Goal: Task Accomplishment & Management: Manage account settings

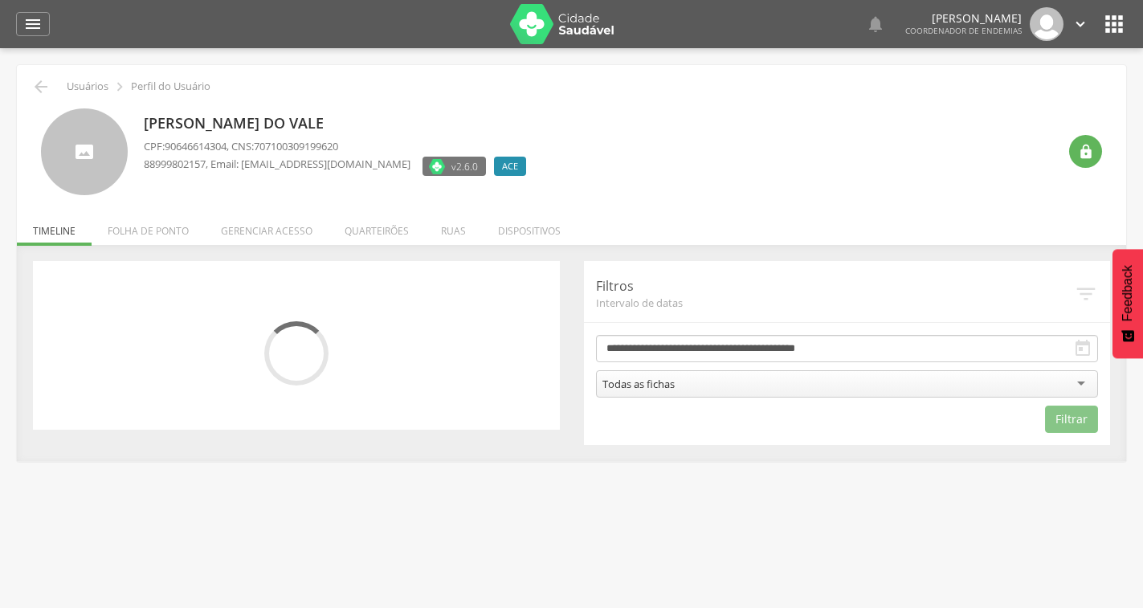
click at [391, 221] on li "Quarteirões" at bounding box center [377, 227] width 96 height 38
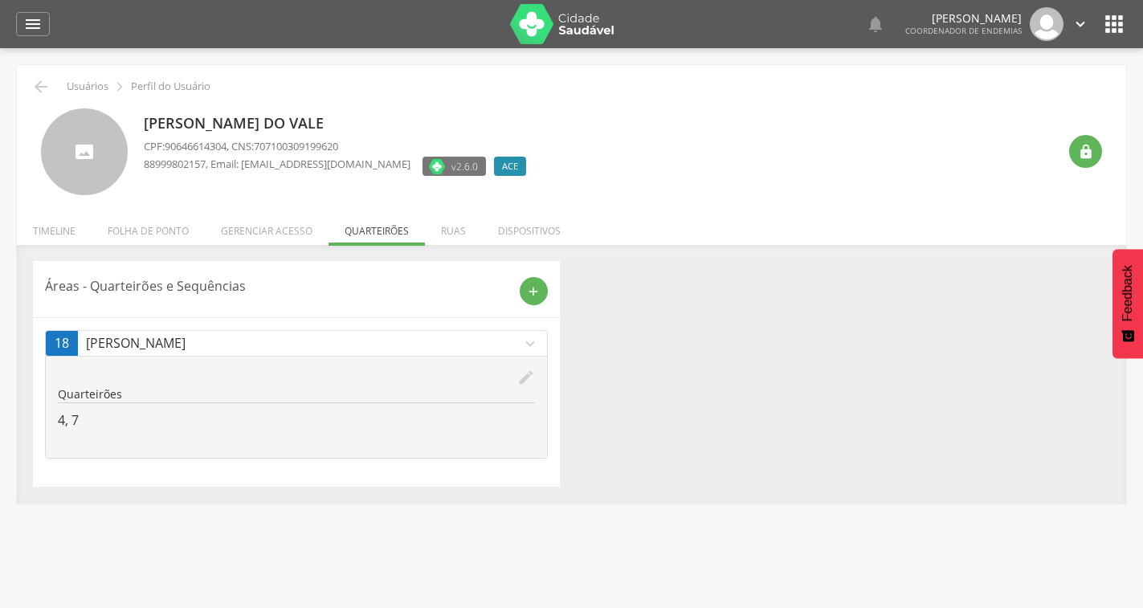
click at [390, 243] on div " Usuários  Perfil do Usuário [PERSON_NAME] do Vale CPF: 90646614304 , CNS: 70…" at bounding box center [572, 284] width 1110 height 438
click at [525, 378] on icon "edit" at bounding box center [526, 378] width 18 height 18
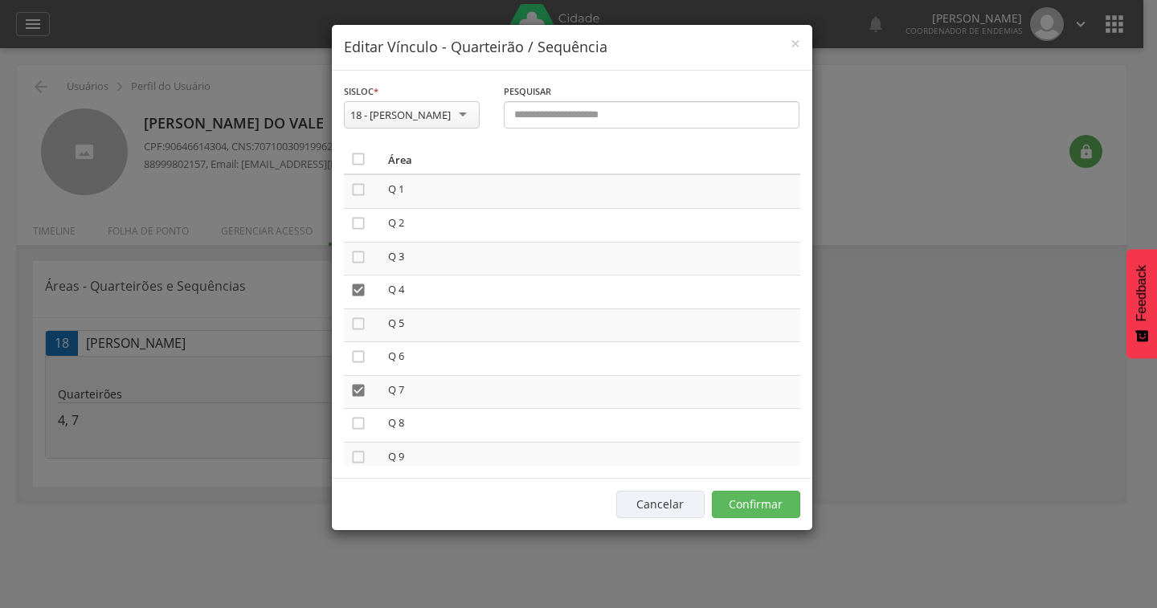
click at [415, 121] on div "18 - [PERSON_NAME]" at bounding box center [400, 115] width 100 height 14
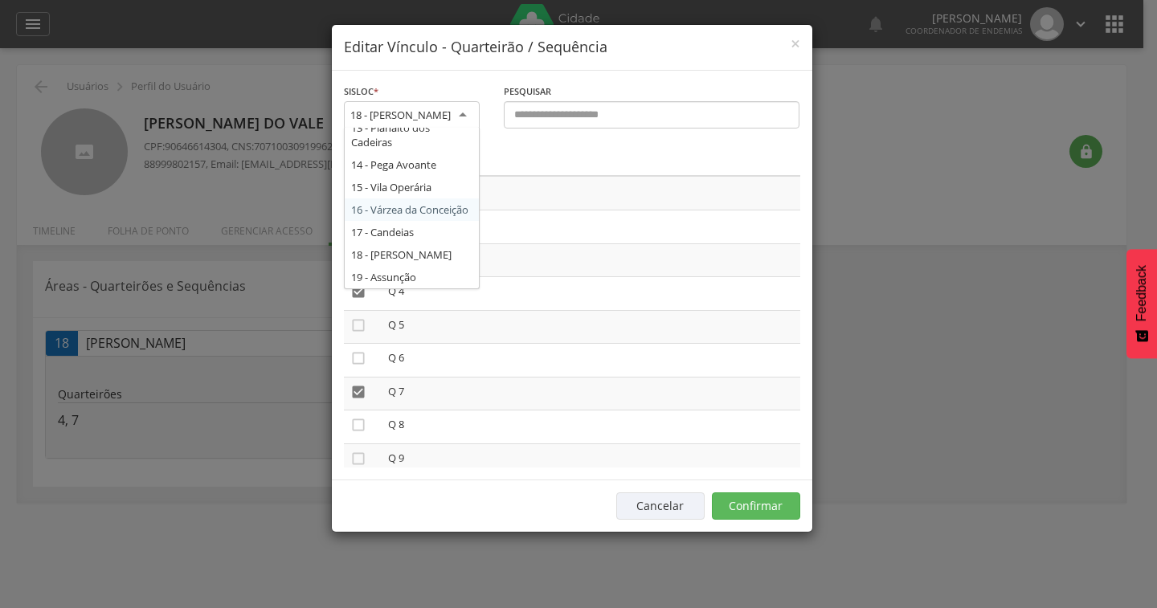
click at [534, 155] on th "Área" at bounding box center [591, 161] width 419 height 30
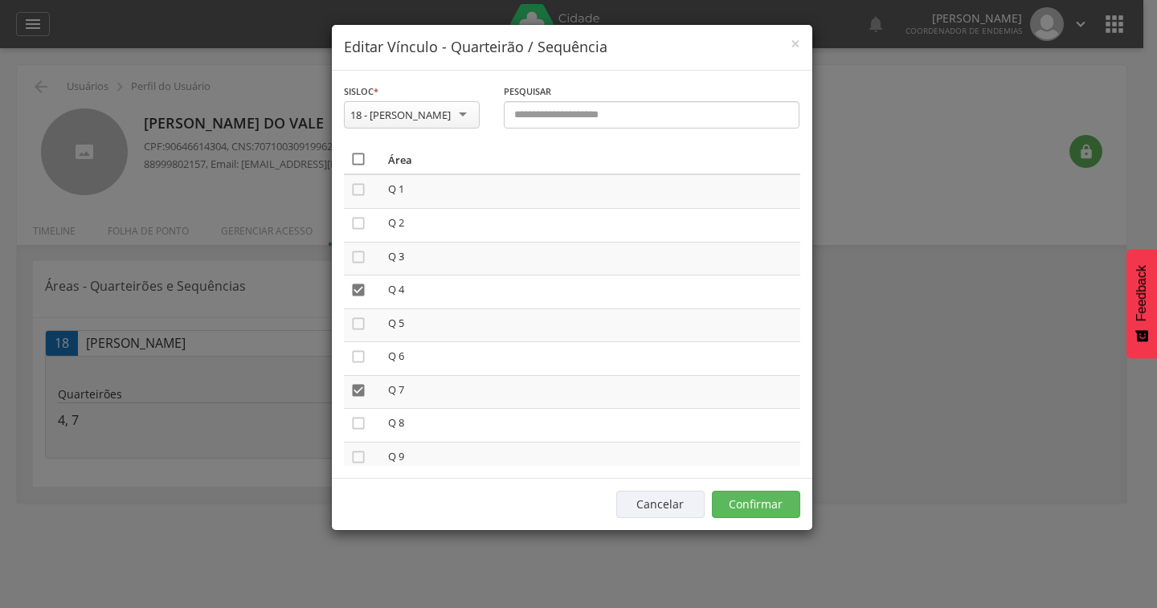
click at [357, 153] on icon "" at bounding box center [358, 159] width 16 height 16
click at [357, 153] on icon "" at bounding box center [358, 159] width 16 height 16
click at [752, 493] on button "Confirmar" at bounding box center [756, 504] width 88 height 27
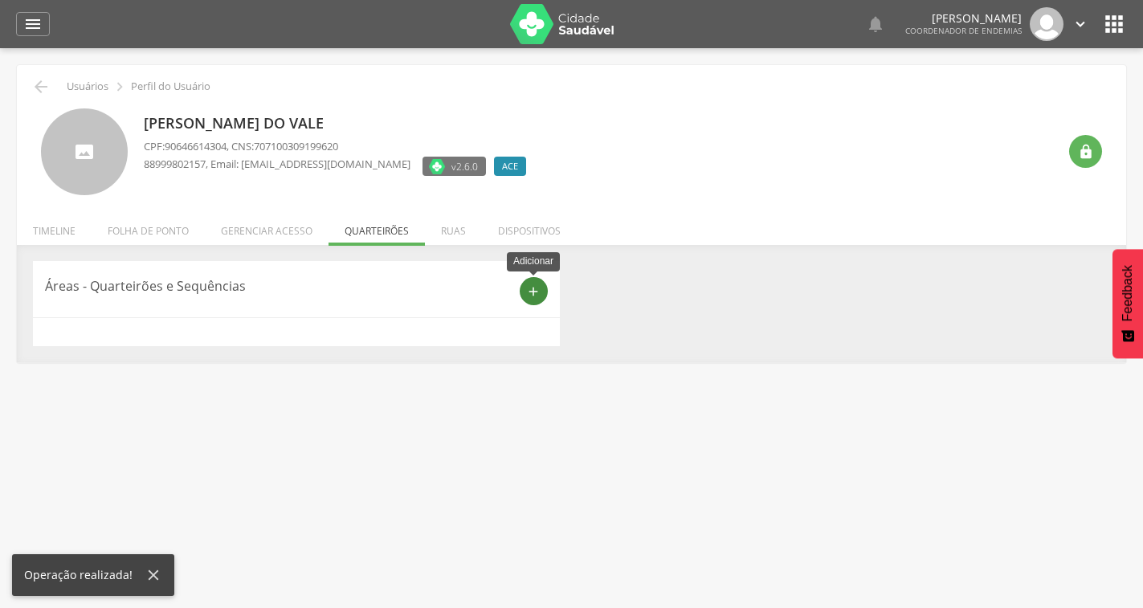
click at [533, 293] on icon "add" at bounding box center [533, 291] width 14 height 14
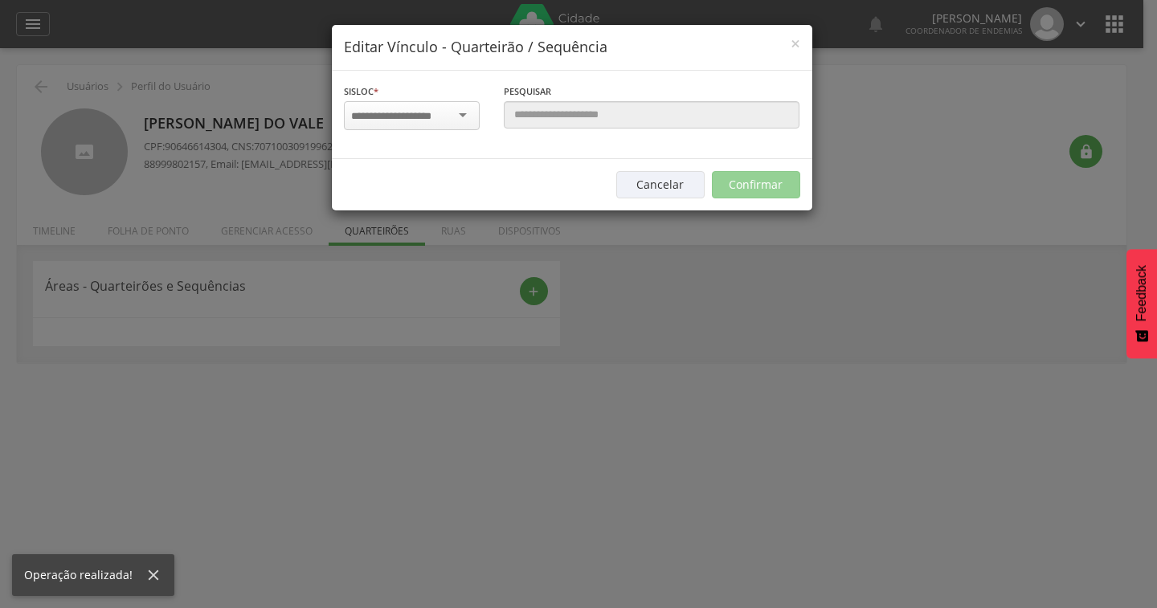
click at [448, 121] on input "select-one" at bounding box center [401, 116] width 101 height 14
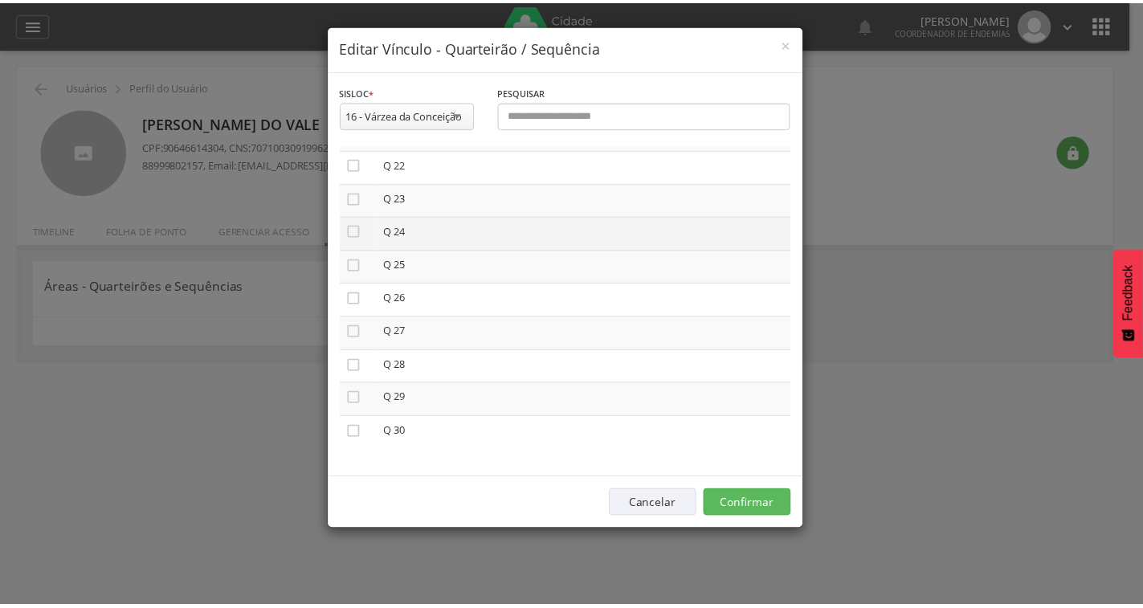
scroll to position [646, 0]
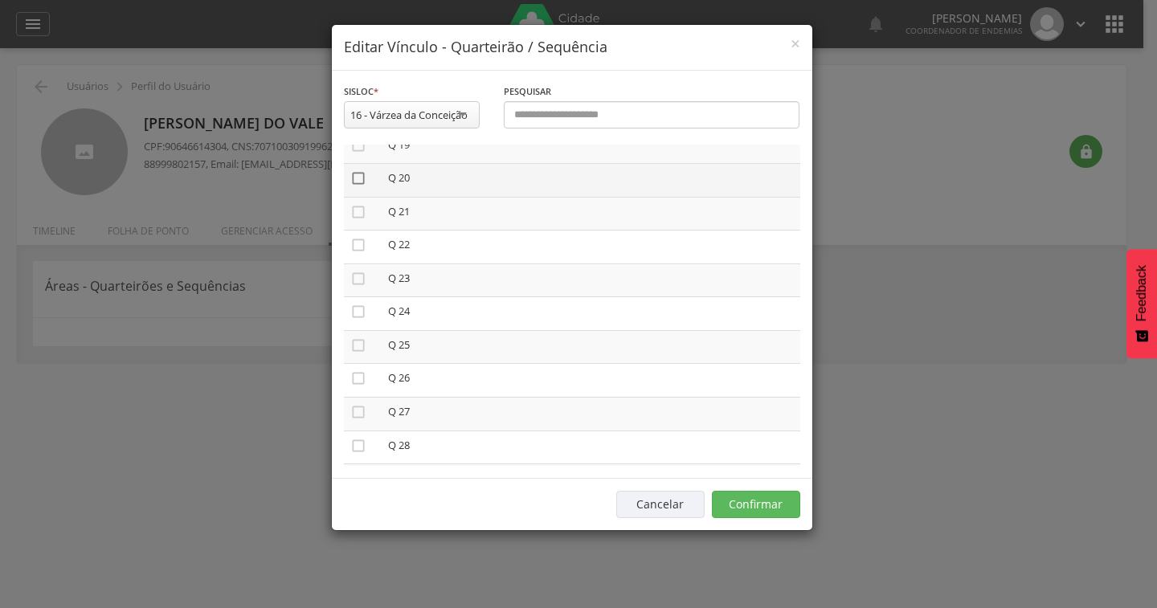
click at [358, 183] on icon "" at bounding box center [358, 178] width 16 height 16
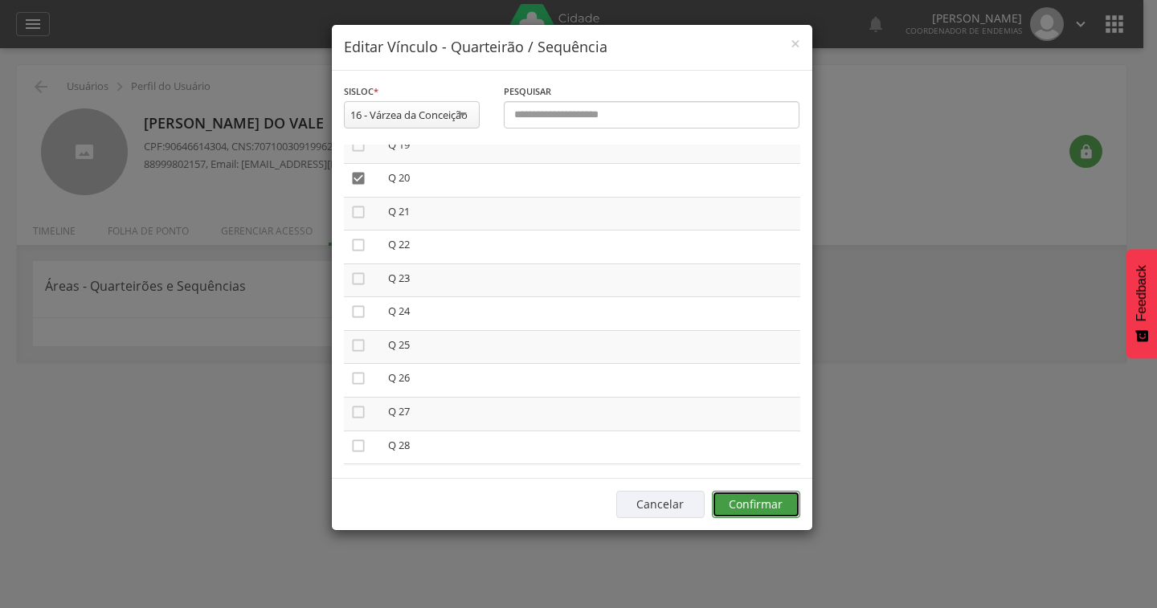
click at [753, 507] on button "Confirmar" at bounding box center [756, 504] width 88 height 27
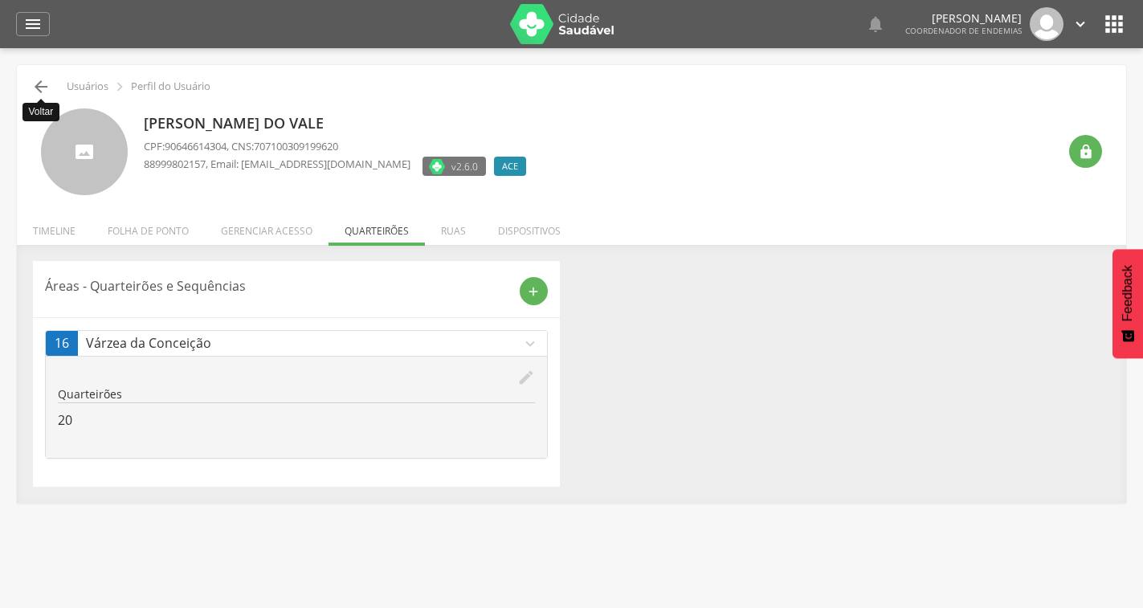
click at [50, 87] on icon "" at bounding box center [40, 86] width 19 height 19
